Goal: Task Accomplishment & Management: Manage account settings

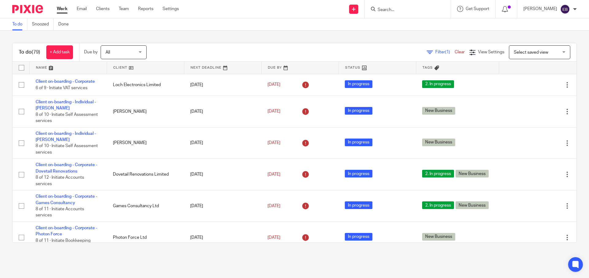
click at [49, 67] on link at bounding box center [68, 68] width 77 height 12
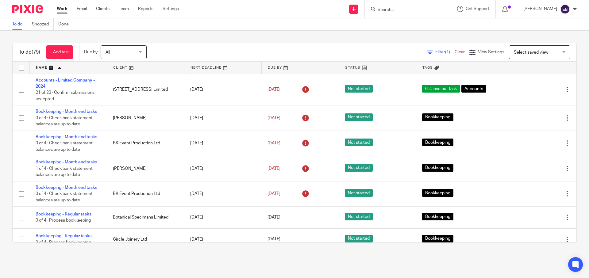
click at [119, 70] on link at bounding box center [145, 68] width 77 height 12
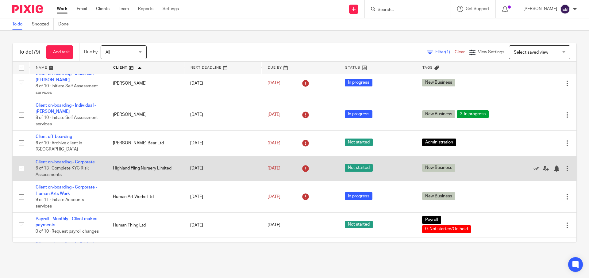
scroll to position [802, 0]
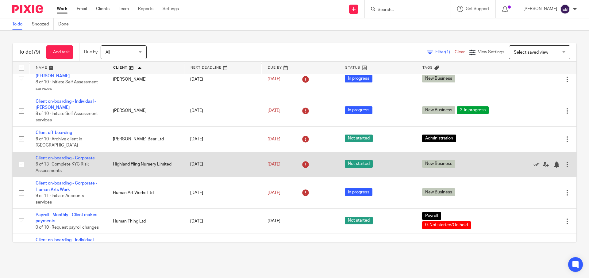
click at [71, 160] on link "Client on-boarding - Corporate" at bounding box center [65, 158] width 59 height 4
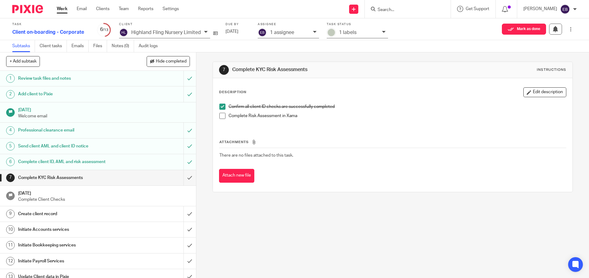
scroll to position [7, 0]
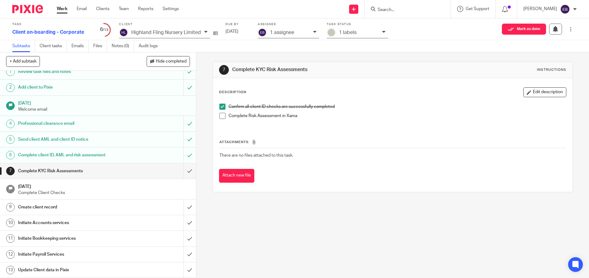
click at [107, 257] on h1 "Initiate Payroll Services" at bounding box center [71, 254] width 106 height 9
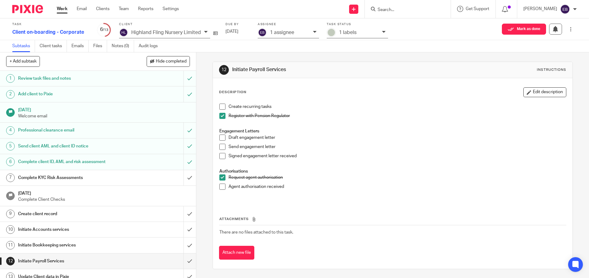
scroll to position [7, 0]
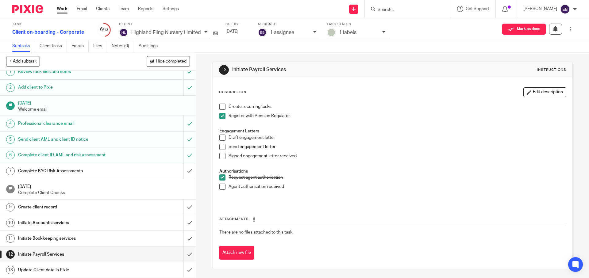
click at [146, 239] on div "Initiate Bookkeeping services" at bounding box center [97, 238] width 159 height 9
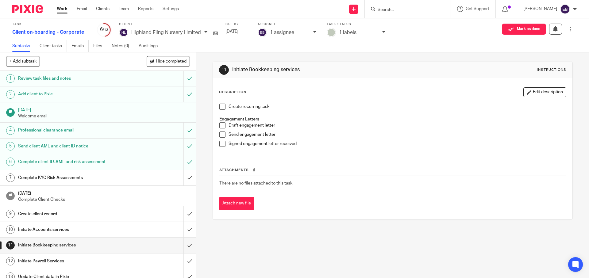
click at [150, 243] on div "Initiate Bookkeeping services" at bounding box center [97, 245] width 159 height 9
click at [129, 229] on div "Initiate Accounts services" at bounding box center [97, 229] width 159 height 9
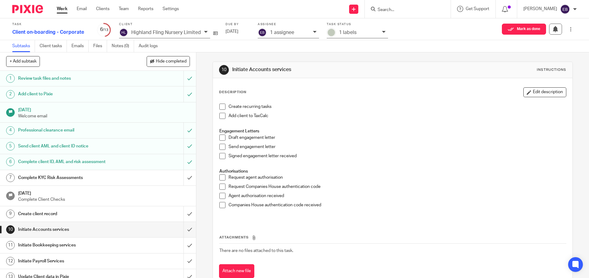
click at [133, 212] on div "Create client record" at bounding box center [97, 214] width 159 height 9
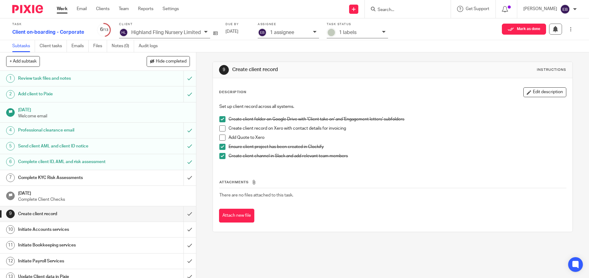
click at [141, 181] on div "Complete KYC Risk Assessments" at bounding box center [97, 177] width 159 height 9
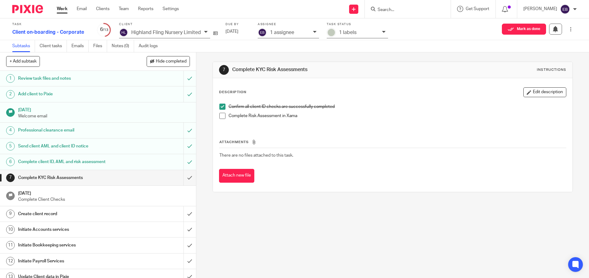
scroll to position [7, 0]
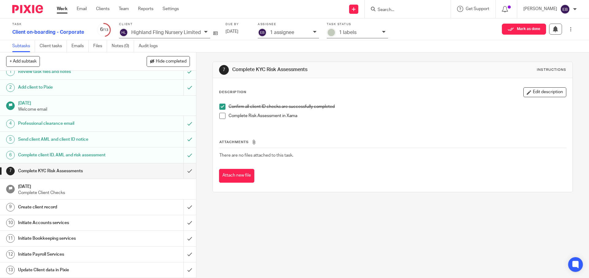
click at [144, 255] on div "Initiate Payroll Services" at bounding box center [97, 254] width 159 height 9
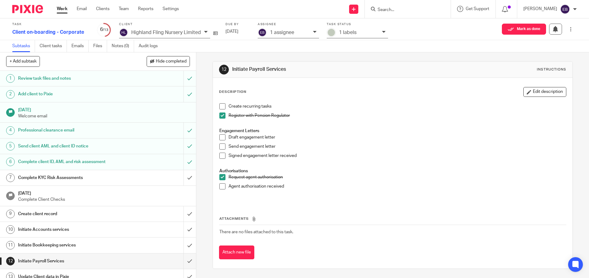
scroll to position [7, 0]
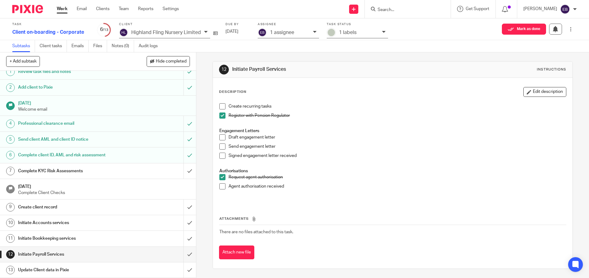
click at [122, 224] on div "Initiate Accounts services" at bounding box center [97, 222] width 159 height 9
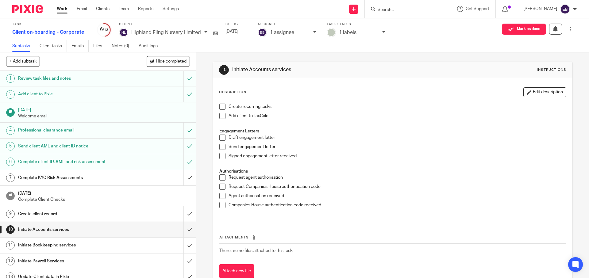
click at [219, 177] on span at bounding box center [222, 178] width 6 height 6
click at [221, 177] on span at bounding box center [222, 178] width 6 height 6
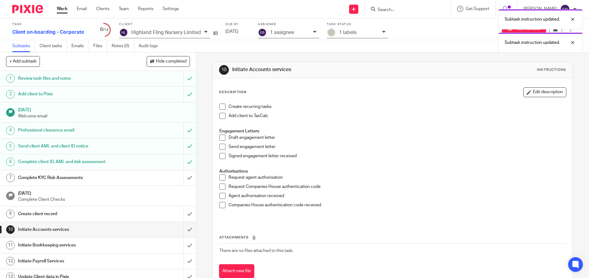
click at [222, 188] on span at bounding box center [222, 187] width 6 height 6
click at [222, 205] on span at bounding box center [222, 205] width 6 height 6
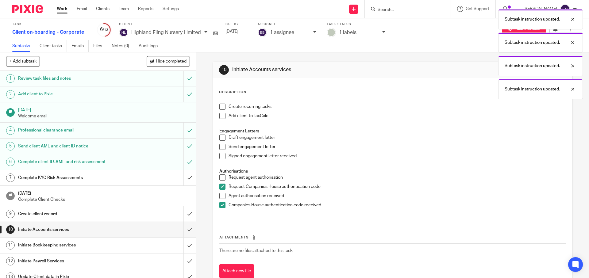
click at [77, 181] on h1 "Complete KYC Risk Assessments" at bounding box center [71, 177] width 106 height 9
